Goal: Task Accomplishment & Management: Use online tool/utility

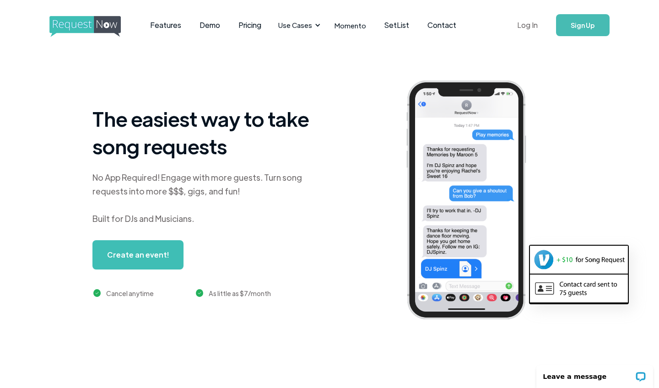
click at [529, 30] on link "Log In" at bounding box center [527, 25] width 39 height 32
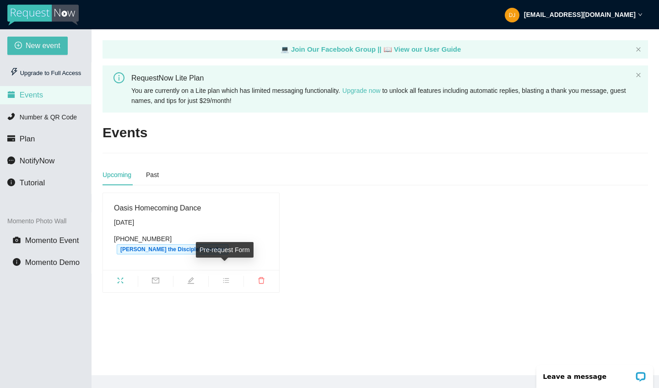
click at [222, 277] on icon "bars" at bounding box center [225, 280] width 7 height 7
click at [189, 277] on icon "edit" at bounding box center [190, 280] width 7 height 7
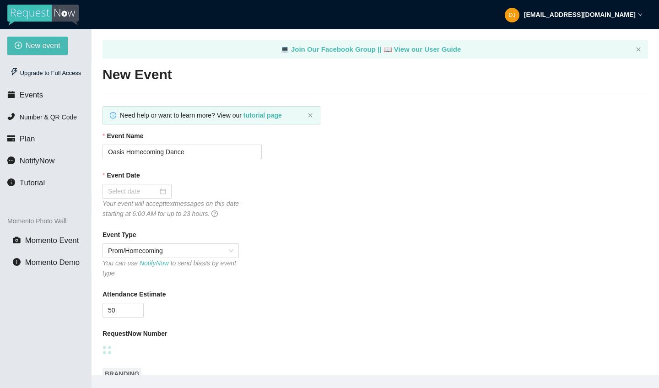
type textarea "[URL][DOMAIN_NAME]"
type input "[DATE]"
checkbox input "false"
click at [32, 98] on span "Events" at bounding box center [31, 95] width 23 height 9
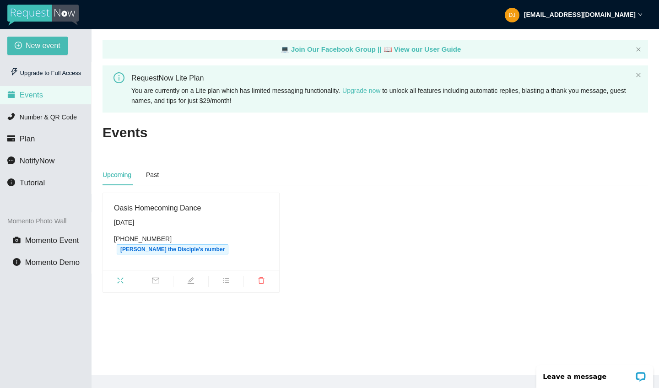
click at [155, 270] on ul at bounding box center [191, 281] width 176 height 22
click at [155, 278] on icon "mail" at bounding box center [155, 281] width 7 height 6
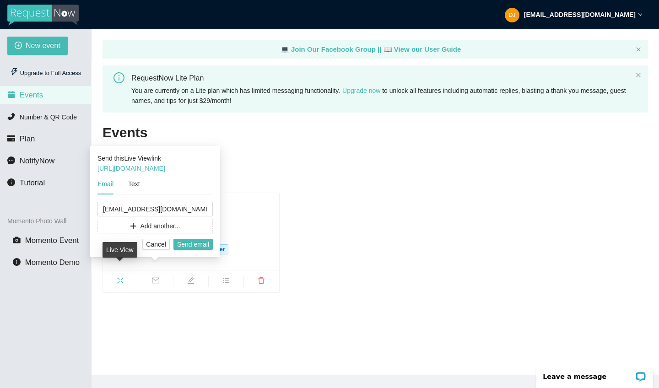
click at [118, 278] on icon "fullscreen" at bounding box center [121, 281] width 6 height 6
